Goal: Book appointment/travel/reservation

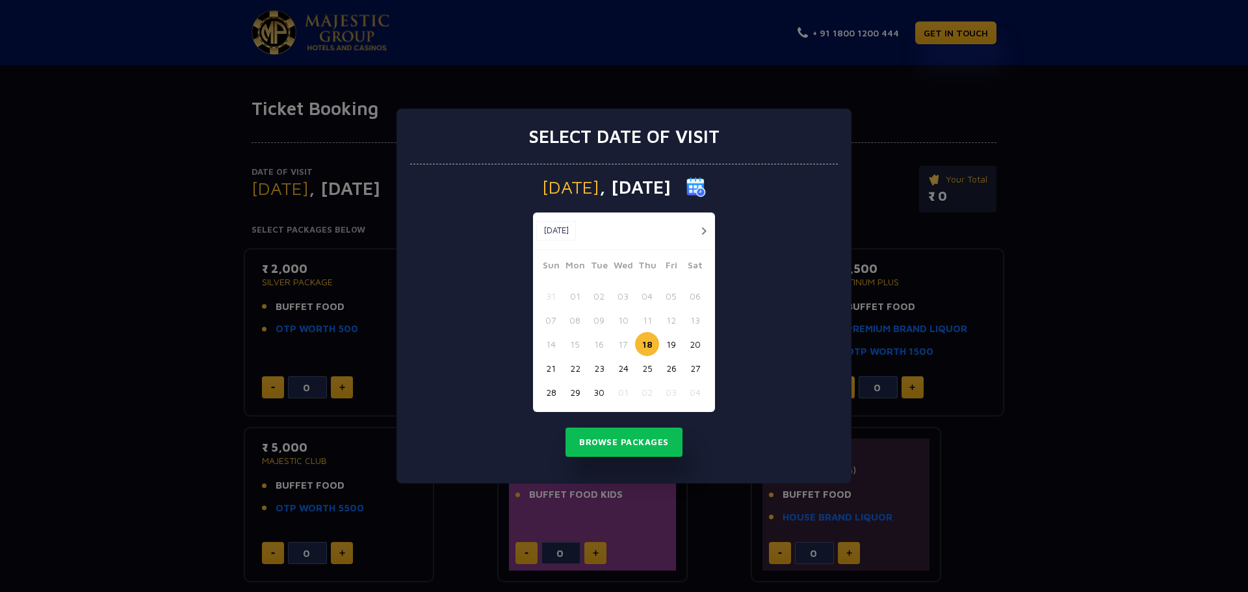
click at [695, 344] on button "20" at bounding box center [695, 344] width 24 height 24
click at [638, 439] on button "Browse Packages" at bounding box center [623, 443] width 117 height 30
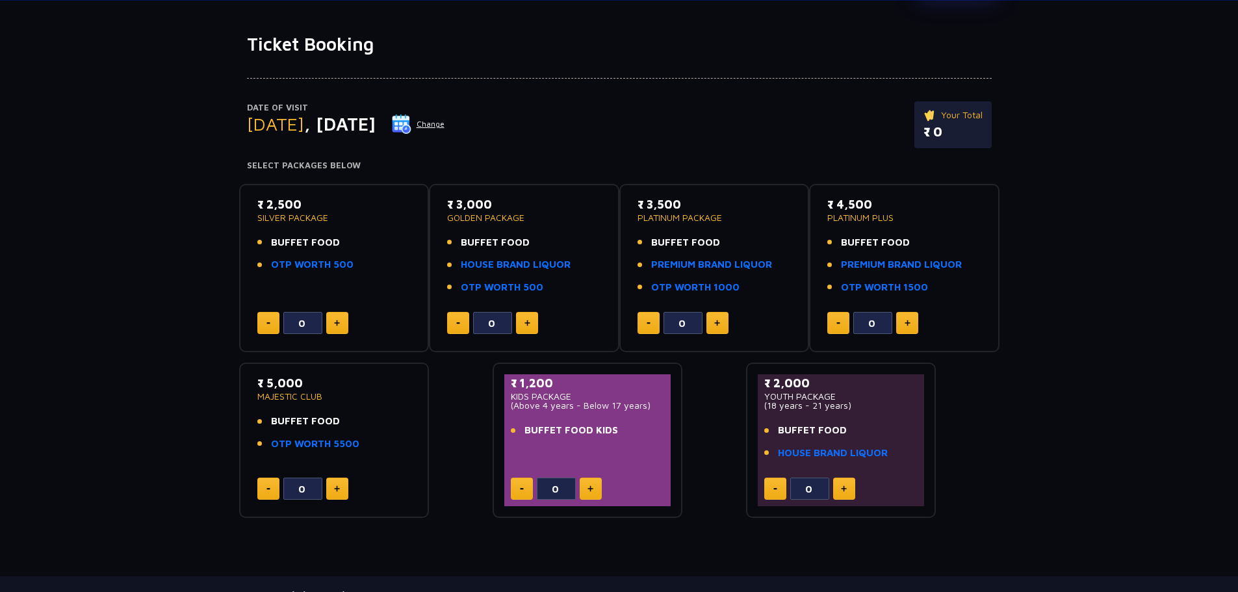
scroll to position [38, 0]
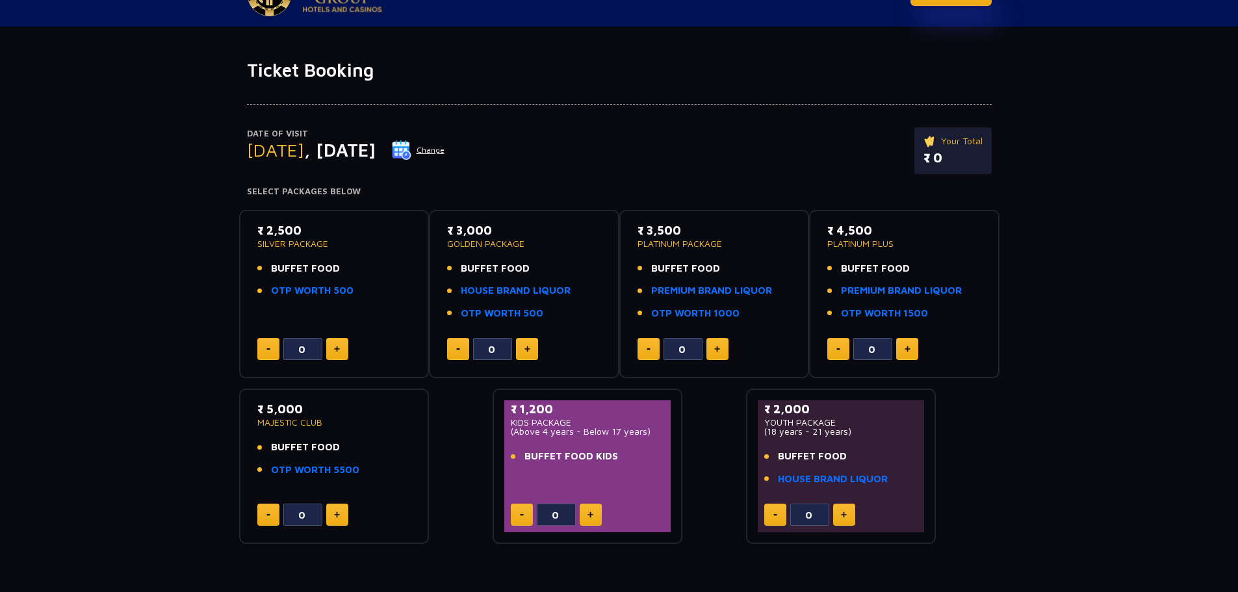
click at [672, 237] on p "₹ 3,500" at bounding box center [714, 231] width 154 height 18
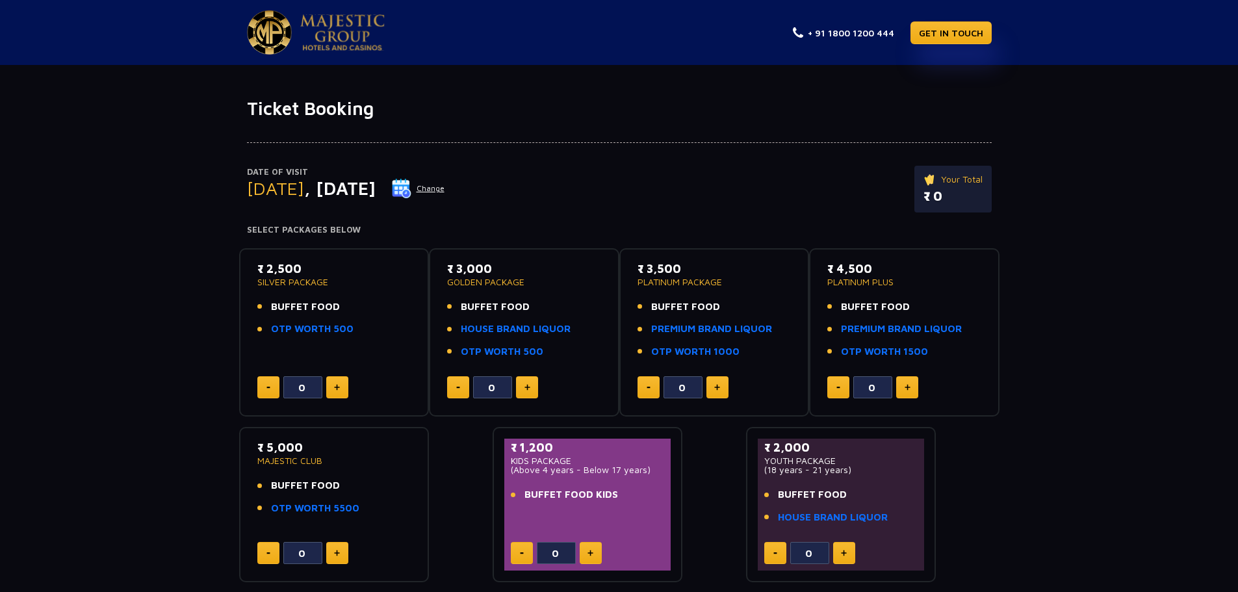
click at [720, 391] on button at bounding box center [717, 387] width 22 height 22
type input "3"
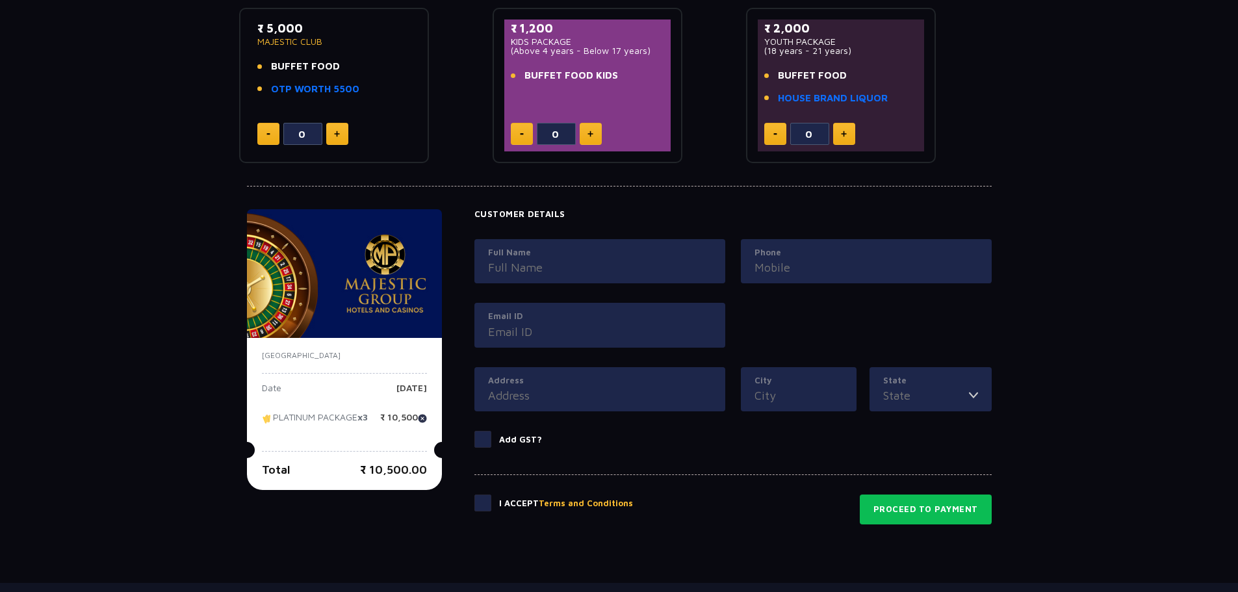
scroll to position [508, 0]
